Goal: Register for event/course

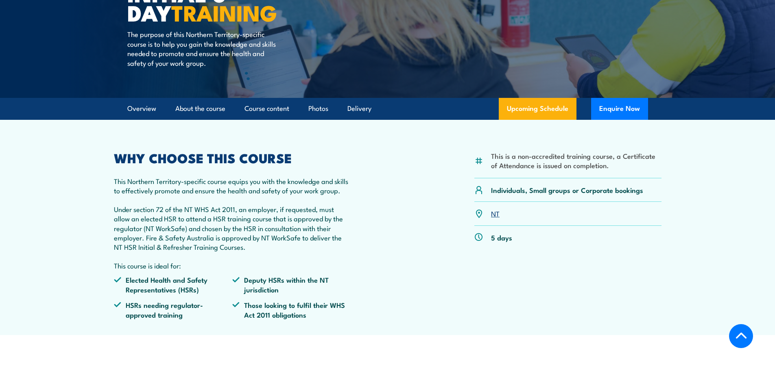
scroll to position [122, 0]
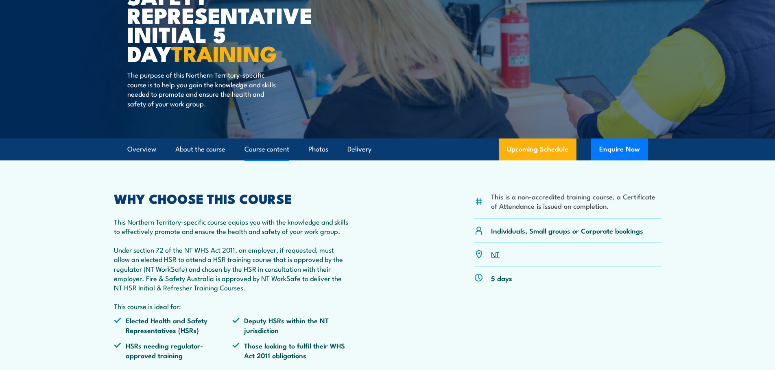
click at [272, 149] on link "Course content" at bounding box center [266, 150] width 45 height 22
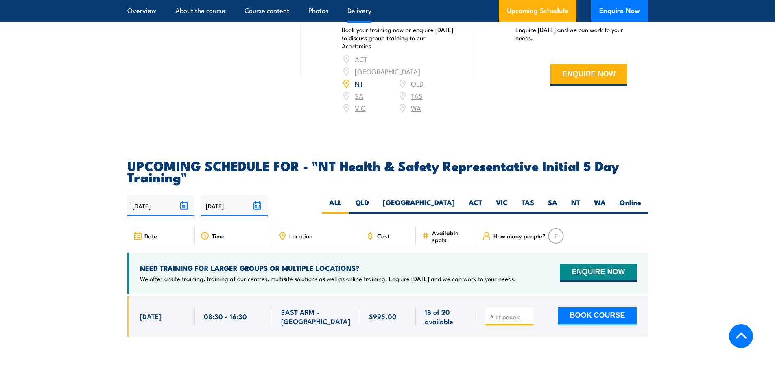
scroll to position [1124, 0]
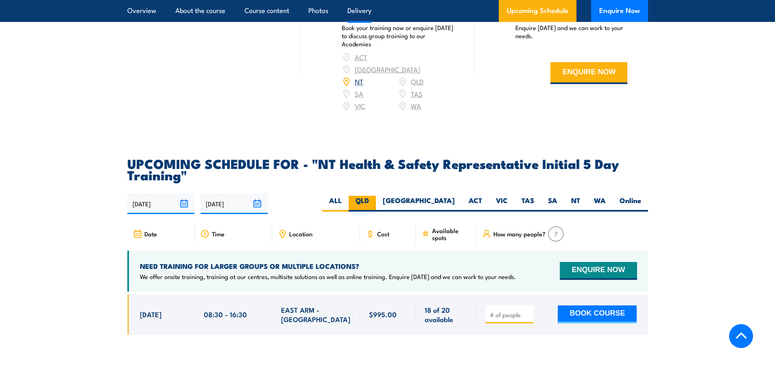
click at [376, 196] on label "QLD" at bounding box center [361, 204] width 27 height 16
click at [374, 196] on input "QLD" at bounding box center [371, 198] width 5 height 5
radio input "true"
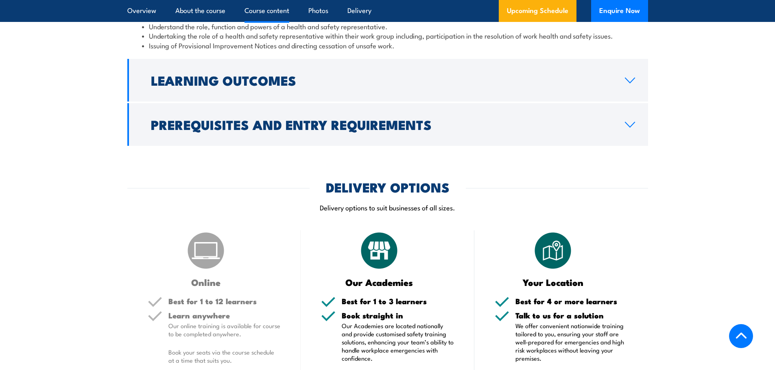
scroll to position [659, 0]
